Goal: Browse casually: Explore the website without a specific task or goal

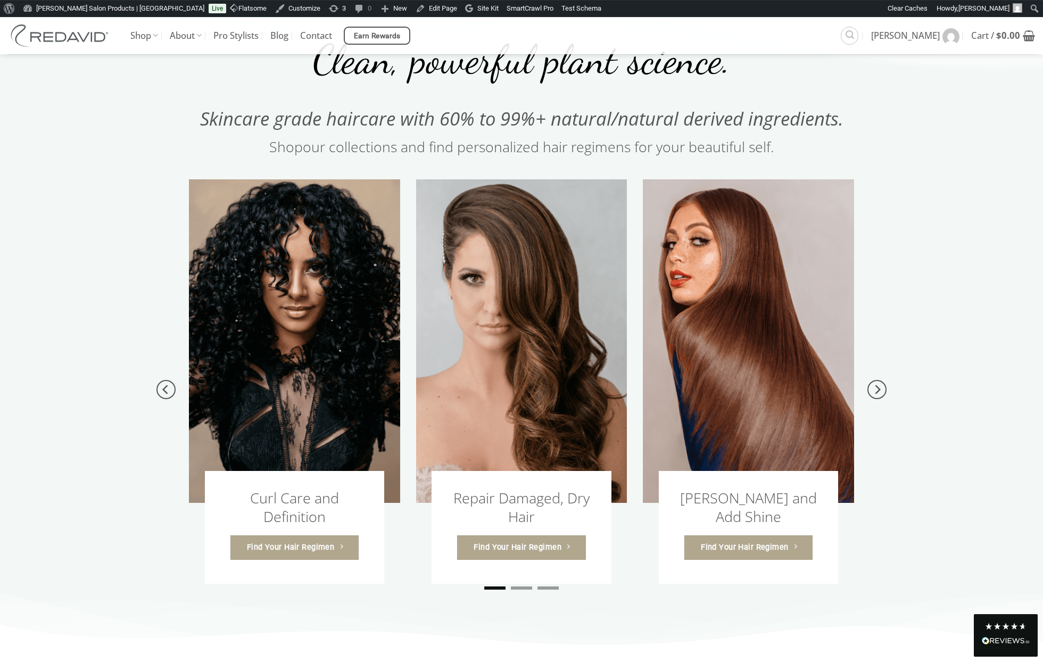
scroll to position [977, 0]
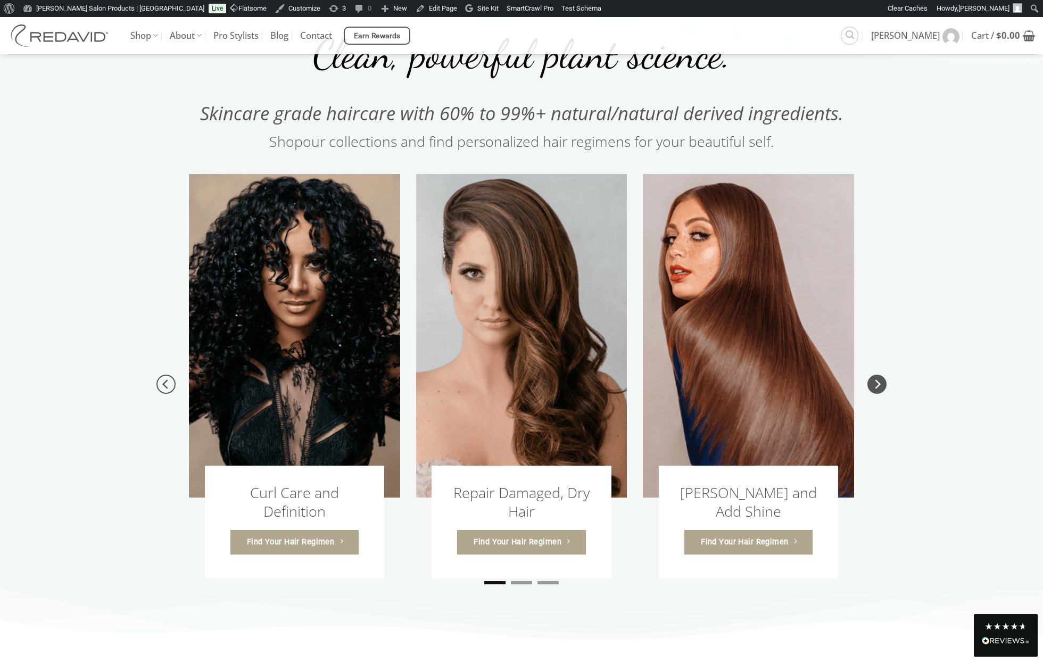
click at [877, 391] on icon "Next" at bounding box center [876, 384] width 19 height 19
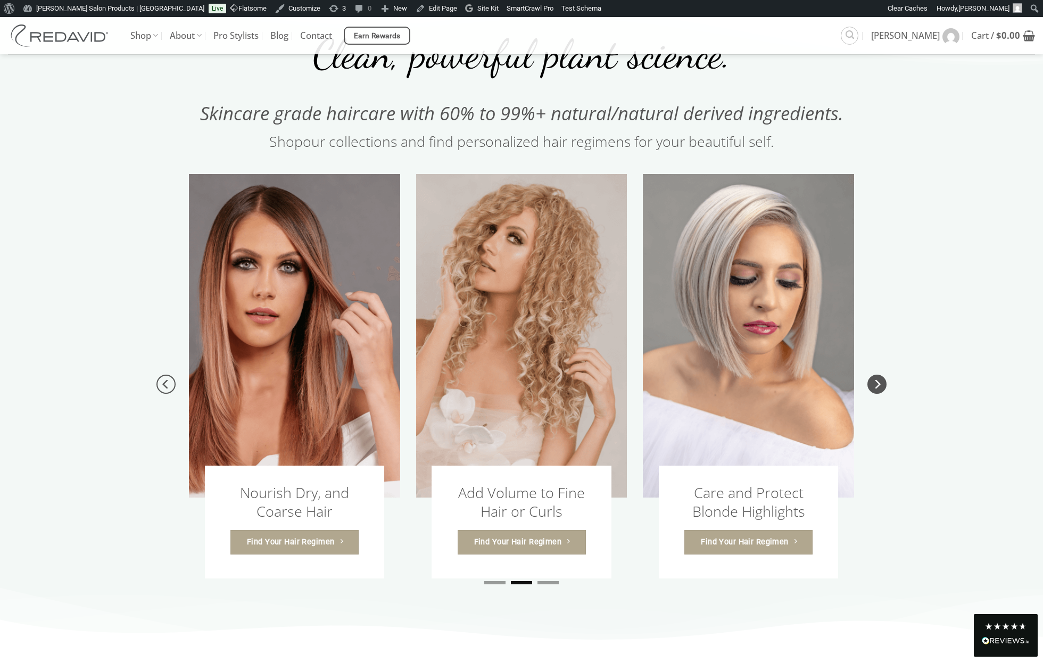
click at [877, 391] on icon "Next" at bounding box center [876, 384] width 19 height 19
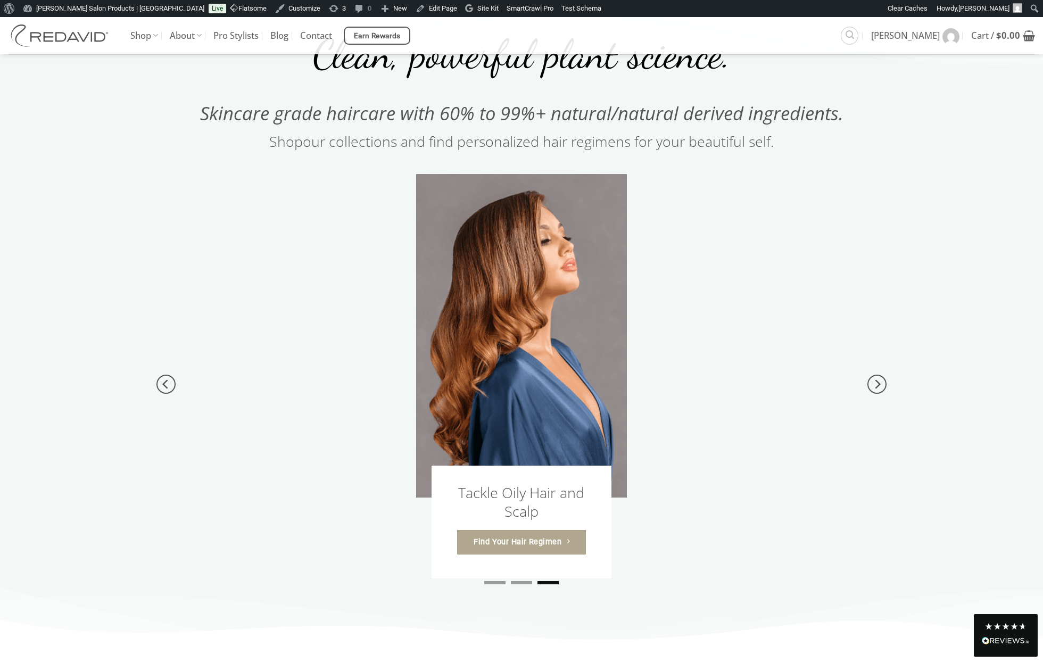
click at [189, 90] on div "Clean, powerful plant science. Skincare grade haircare with 60% to 99%+ natural…" at bounding box center [521, 86] width 681 height 129
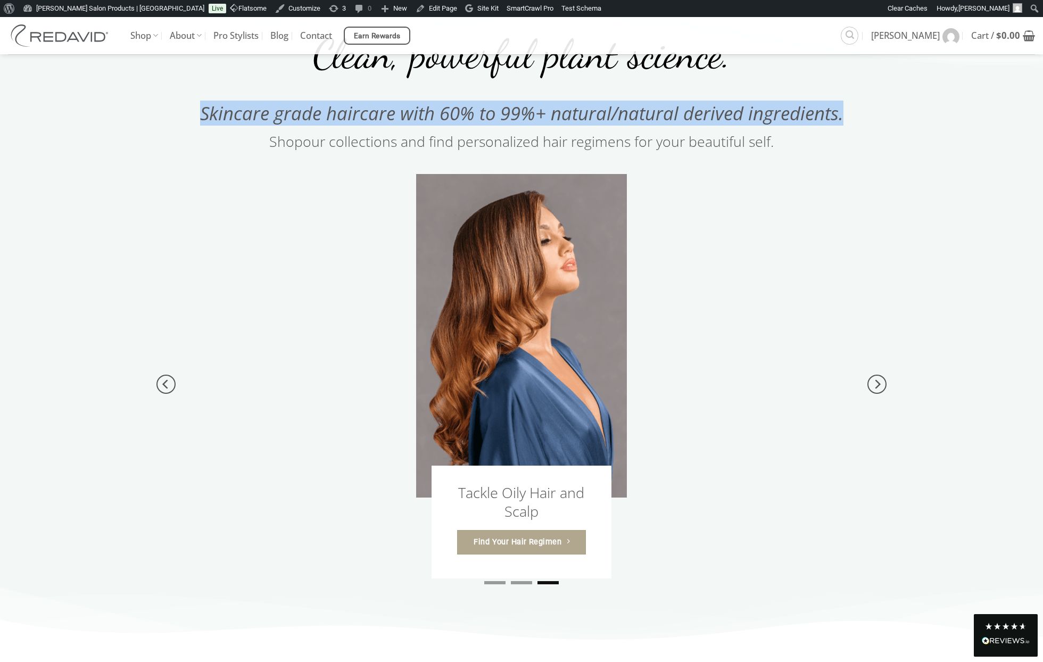
drag, startPoint x: 203, startPoint y: 115, endPoint x: 513, endPoint y: 148, distance: 312.0
click at [875, 108] on div "Clean, powerful plant science. Skincare grade haircare with 60% to 99%+ natural…" at bounding box center [521, 316] width 1043 height 589
copy span "Skincare grade haircare with 60% to 99%+ natural/natural derived ingredients."
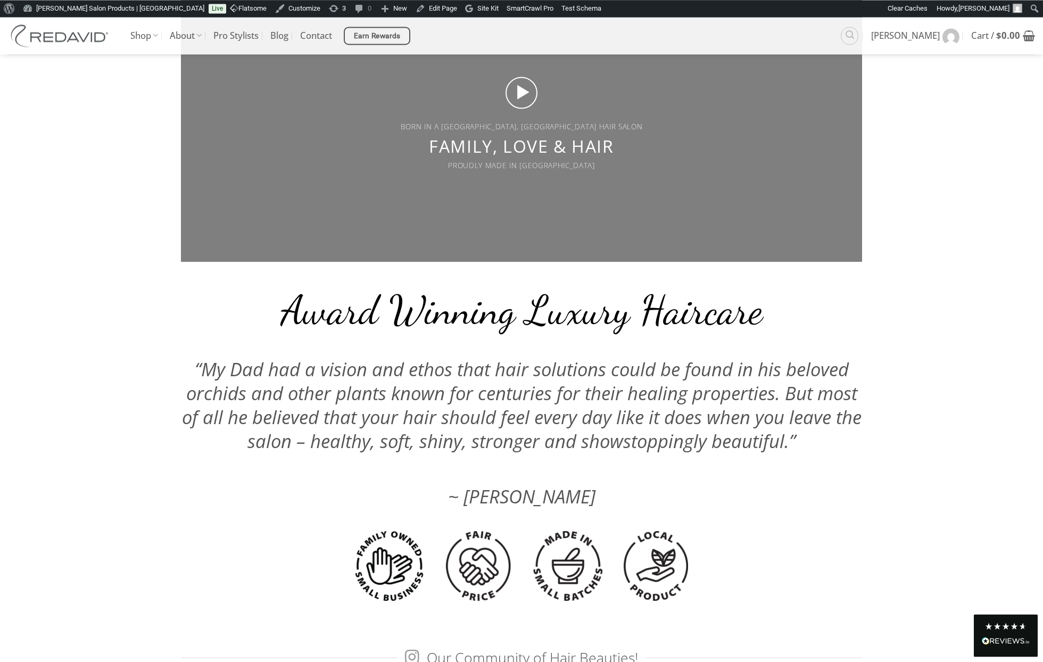
scroll to position [2551, 0]
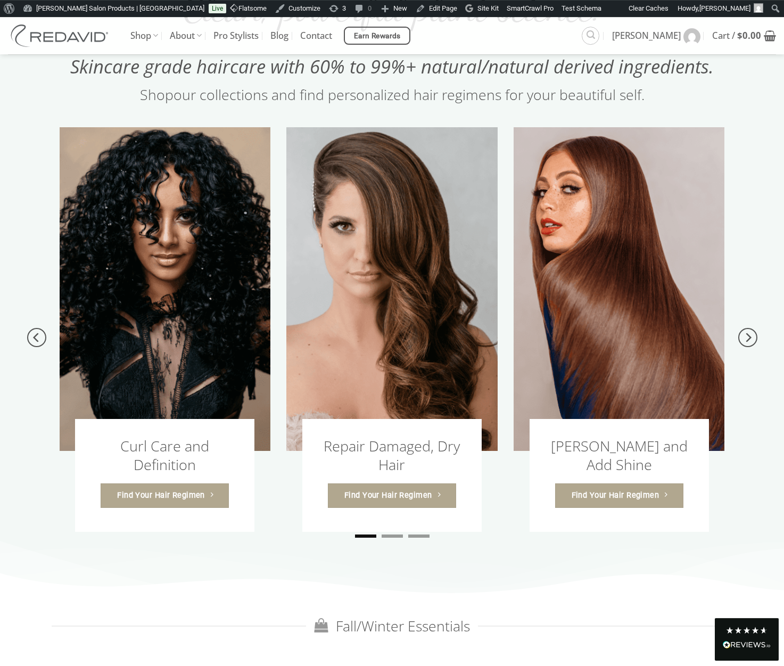
scroll to position [1021, 0]
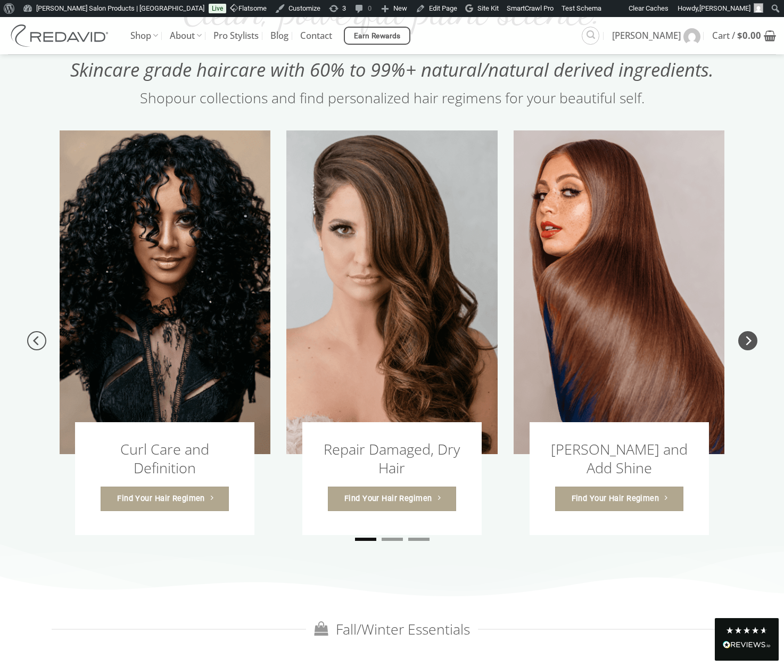
click at [746, 335] on icon "Next" at bounding box center [747, 340] width 19 height 19
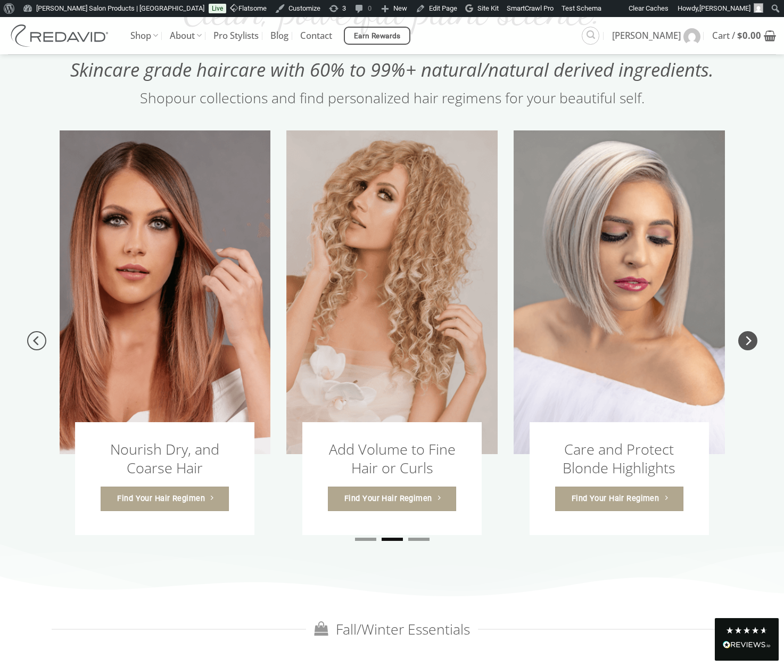
click at [746, 335] on icon "Next" at bounding box center [747, 340] width 19 height 19
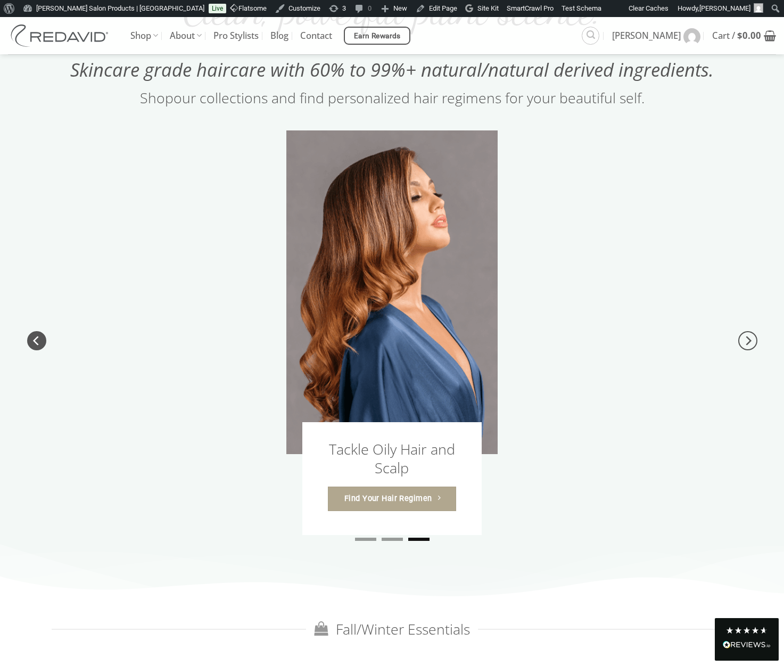
click at [38, 336] on icon "Previous" at bounding box center [36, 340] width 19 height 19
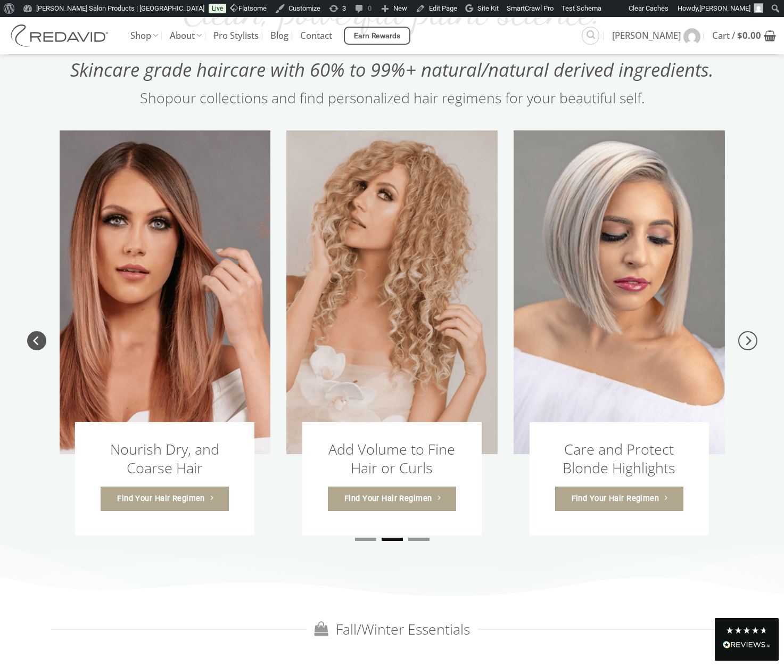
click at [39, 336] on icon "Previous" at bounding box center [36, 340] width 19 height 19
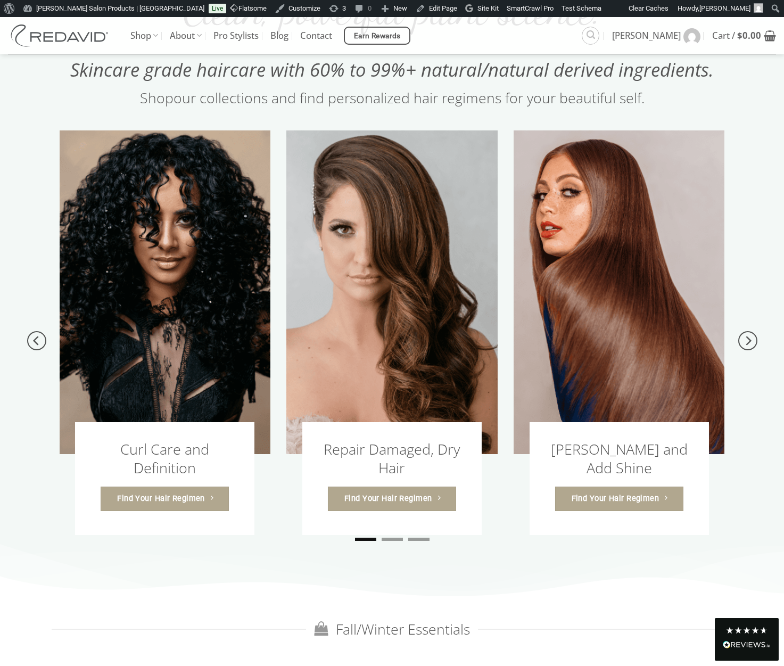
click at [735, 338] on div "Curl Care and Definition Find Your Hair Regimen Repair Damaged, Dry Hair Find Y…" at bounding box center [392, 348] width 697 height 436
click at [742, 341] on icon "Next" at bounding box center [747, 340] width 19 height 19
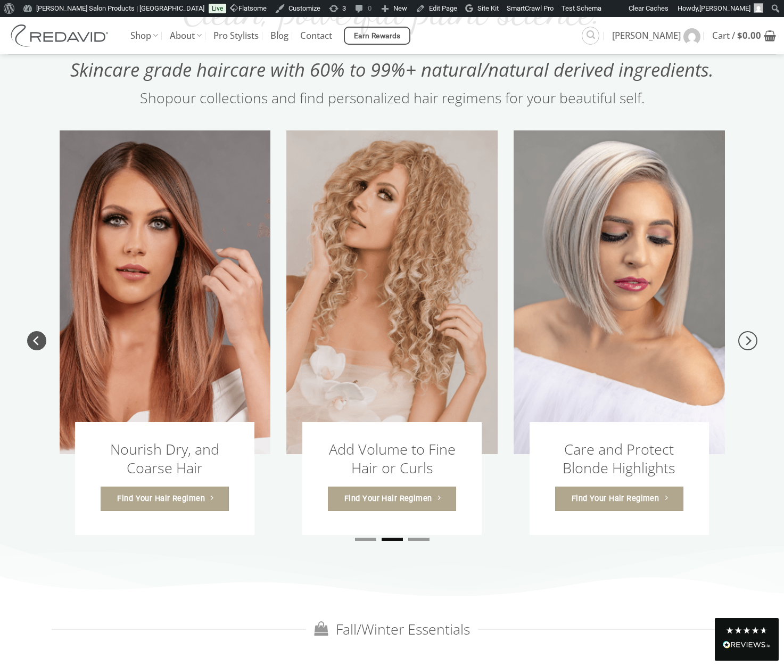
click at [29, 336] on button "Previous" at bounding box center [36, 341] width 19 height 84
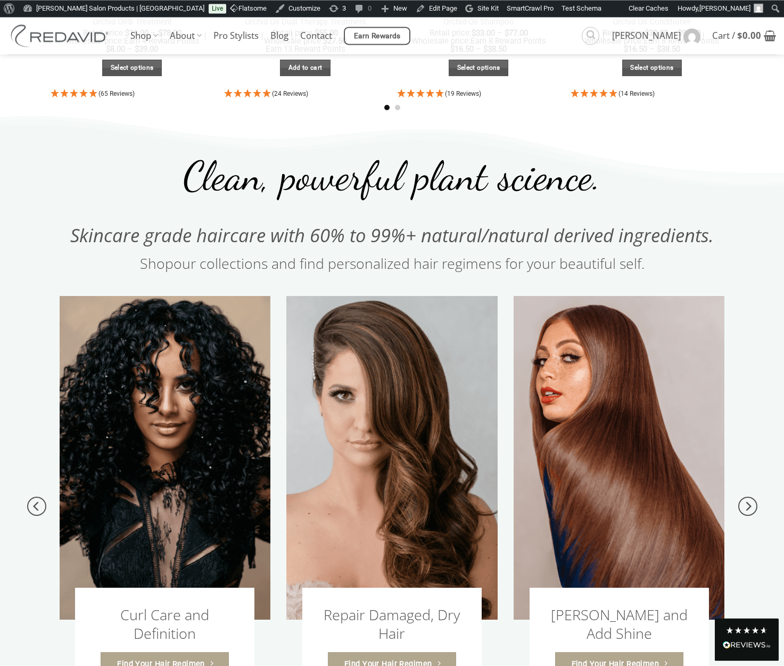
scroll to position [858, 0]
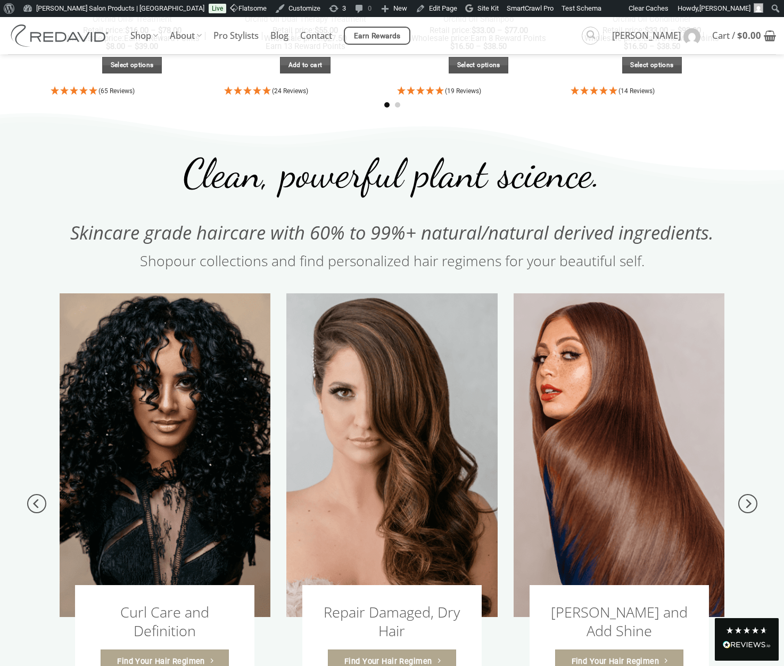
drag, startPoint x: 111, startPoint y: 233, endPoint x: 718, endPoint y: 266, distance: 608.1
click at [718, 266] on div "Clean, powerful plant science. Skincare grade haircare with 60% to 99%+ natural…" at bounding box center [392, 205] width 681 height 129
copy div "Skincare grade haircare with 60% to 99%+ natural/natural derived ingredients. S…"
